Goal: Navigation & Orientation: Find specific page/section

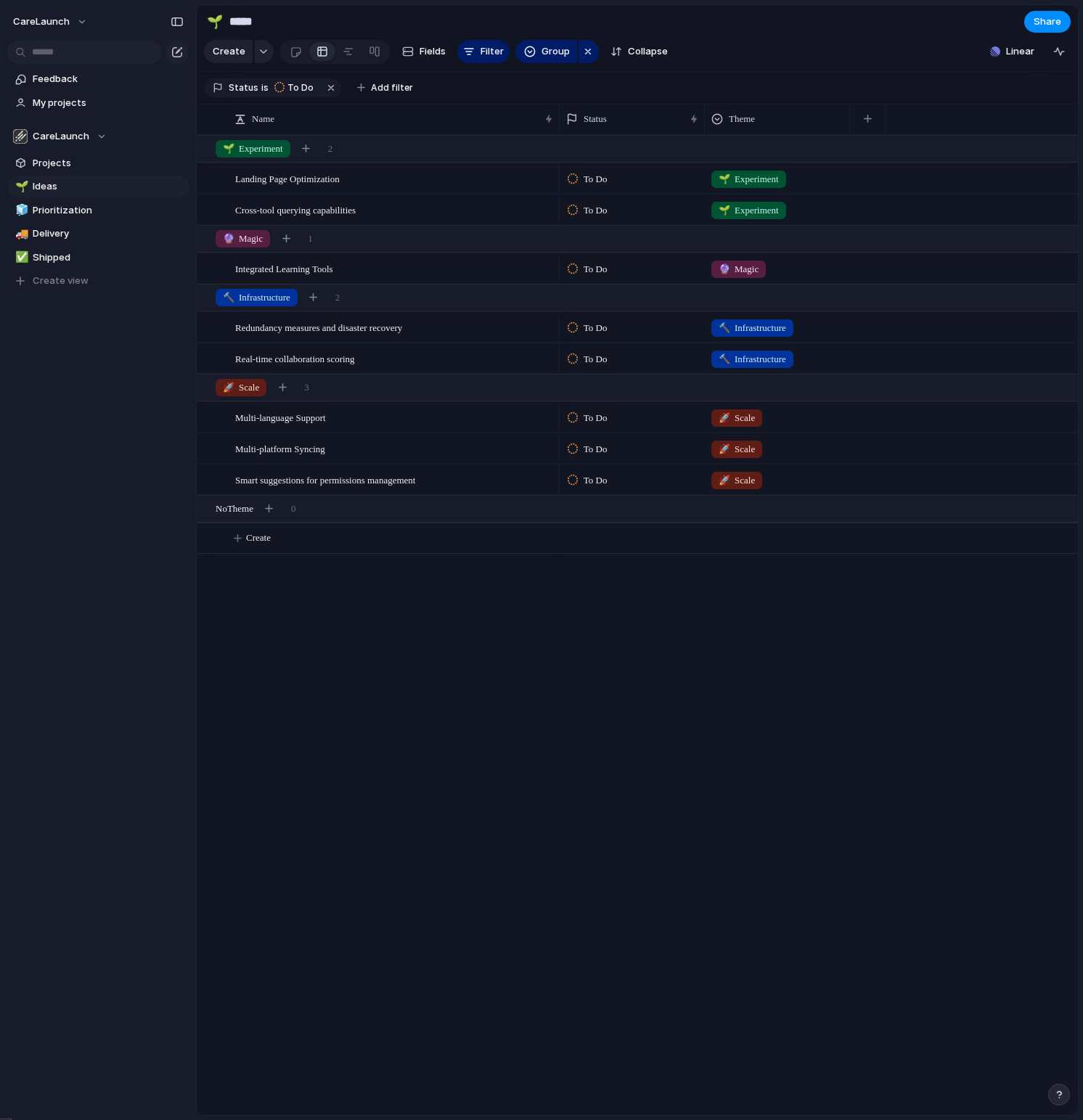
click at [483, 702] on div "Landing Page Optimization Cross-tool querying capabilities Integrated Learning …" at bounding box center [637, 625] width 881 height 980
click at [73, 137] on span "CareLaunch" at bounding box center [61, 136] width 57 height 15
click at [78, 137] on div "CareLaunch Create new team" at bounding box center [541, 560] width 1083 height 1120
click at [49, 181] on span "Ideas" at bounding box center [108, 187] width 151 height 15
click at [48, 163] on span "Projects" at bounding box center [108, 163] width 151 height 15
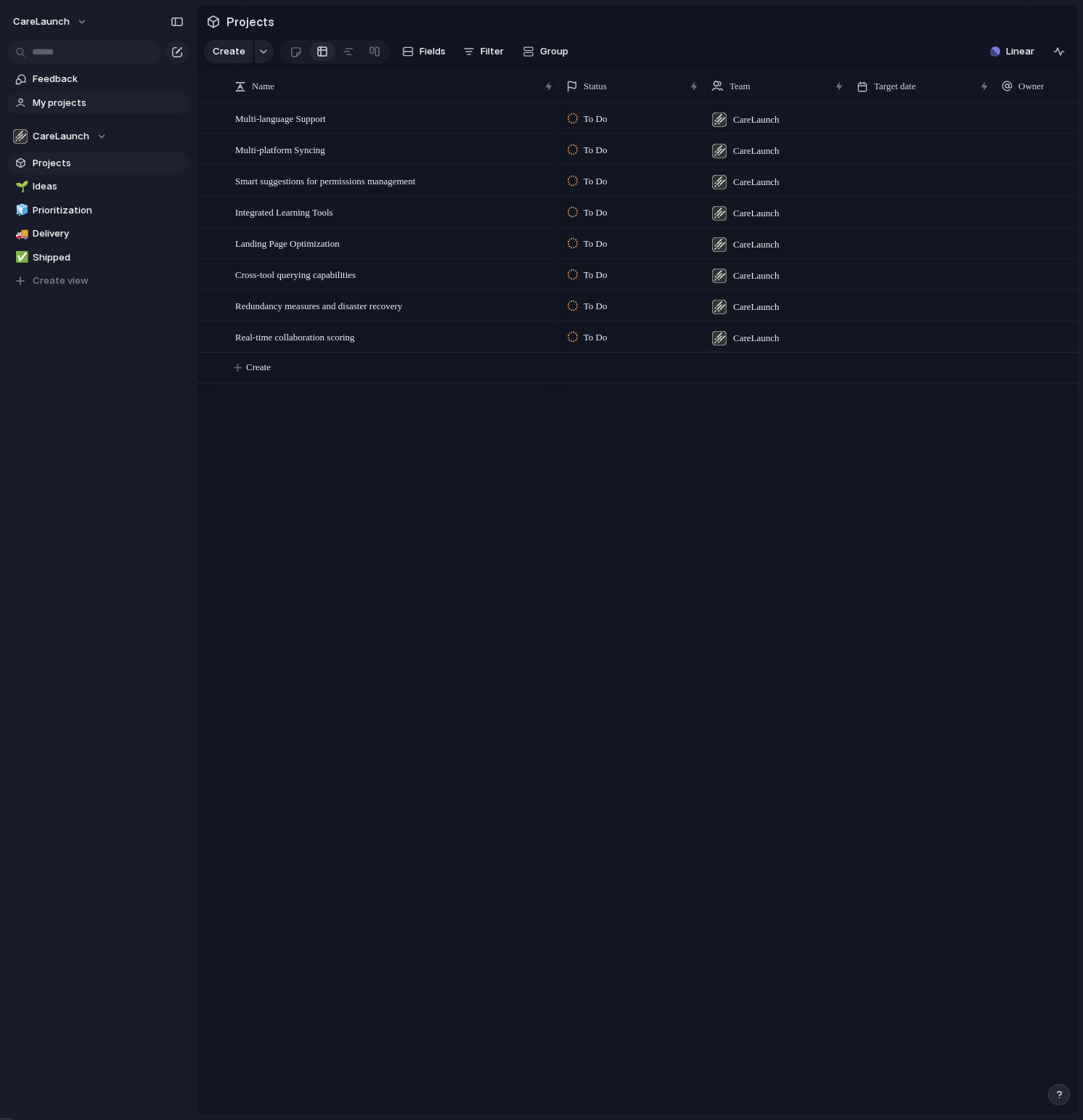
click at [50, 104] on span "My projects" at bounding box center [108, 104] width 151 height 15
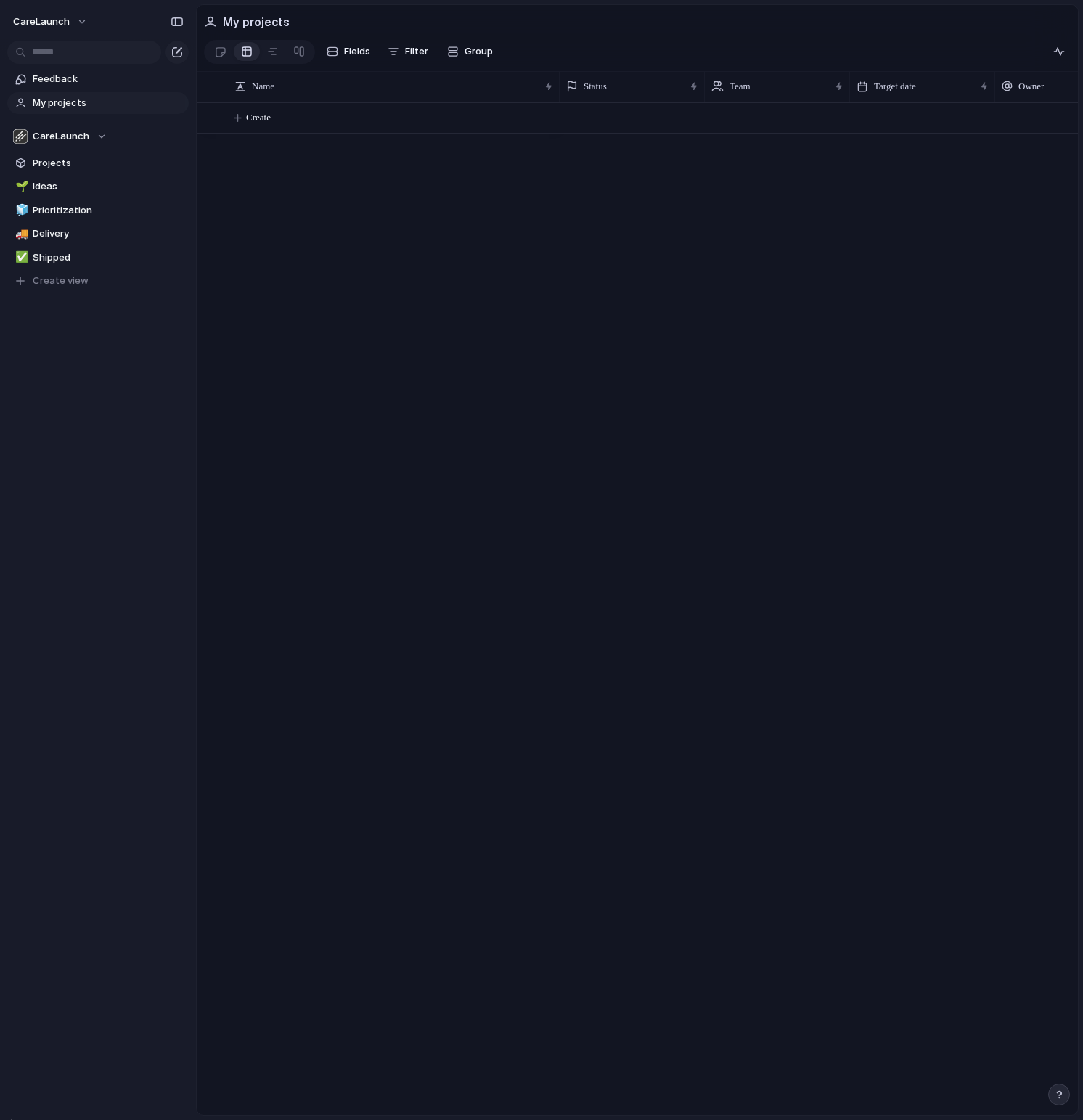
click at [621, 350] on div at bounding box center [819, 609] width 519 height 1013
